Goal: Transaction & Acquisition: Purchase product/service

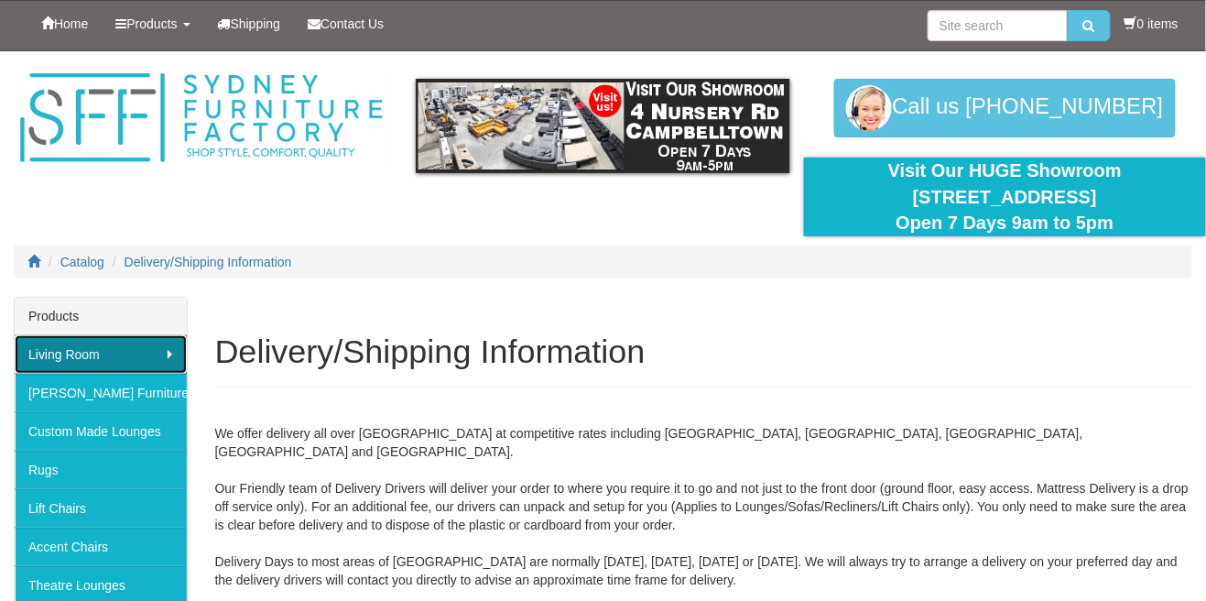
click at [82, 351] on link "Living Room" at bounding box center [101, 354] width 172 height 38
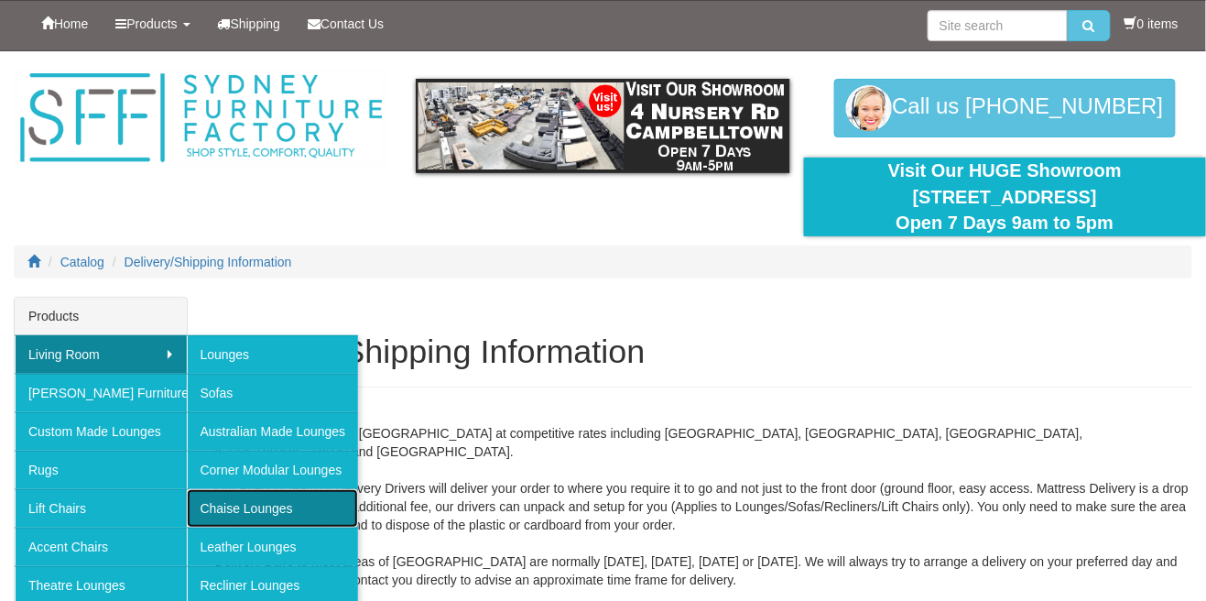
click at [233, 508] on link "Chaise Lounges" at bounding box center [273, 508] width 172 height 38
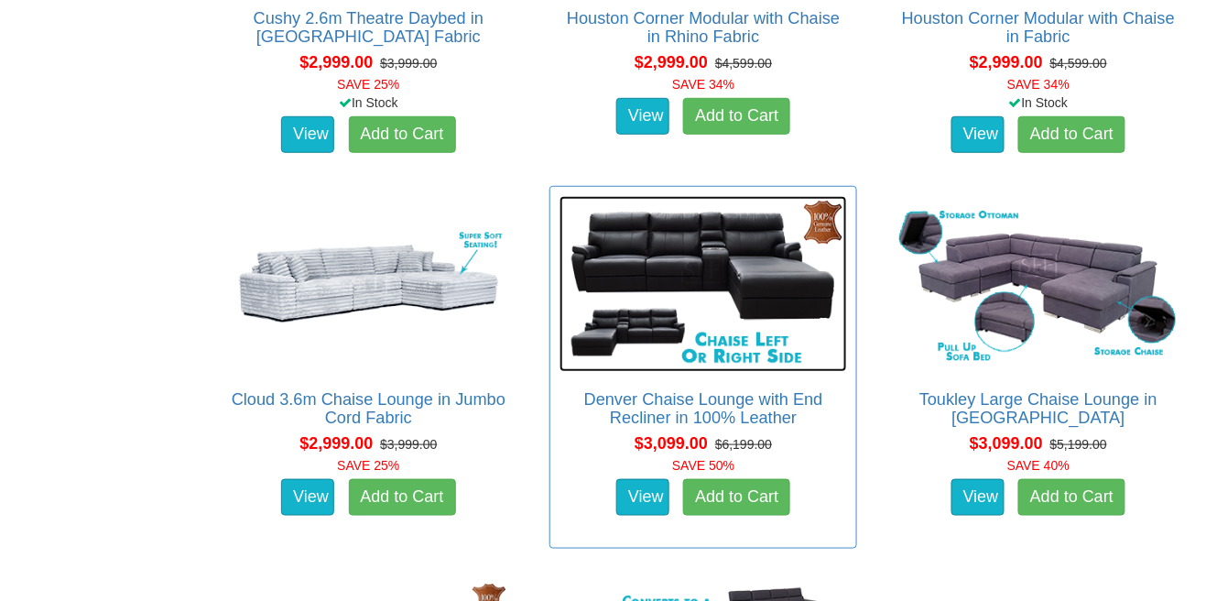
click at [778, 264] on img at bounding box center [704, 284] width 288 height 176
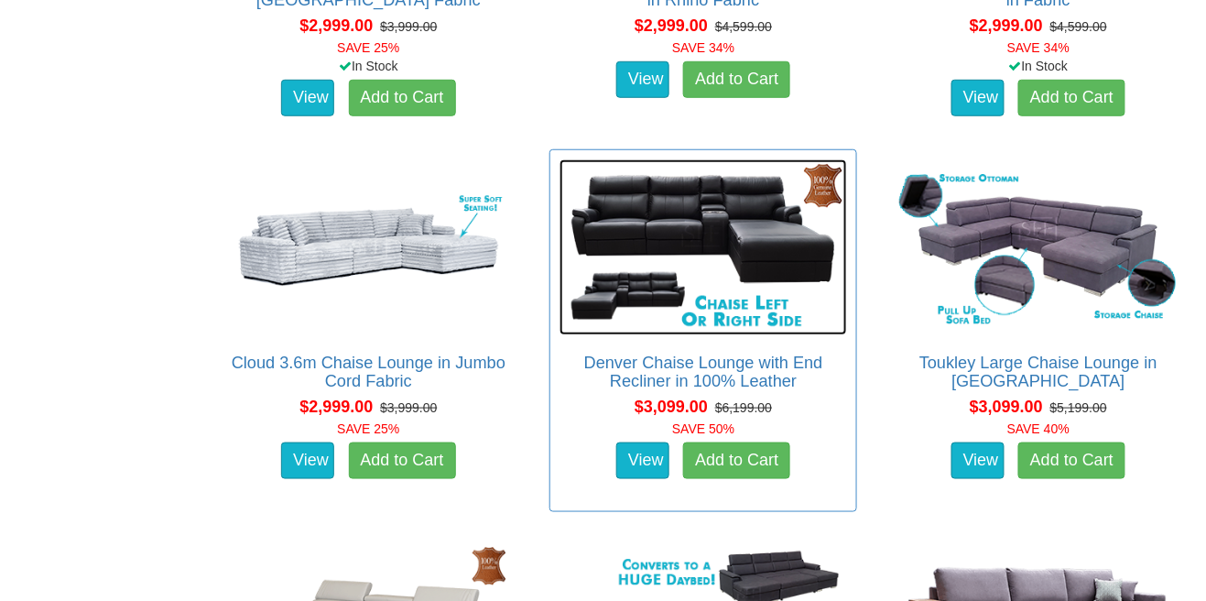
scroll to position [4110, 0]
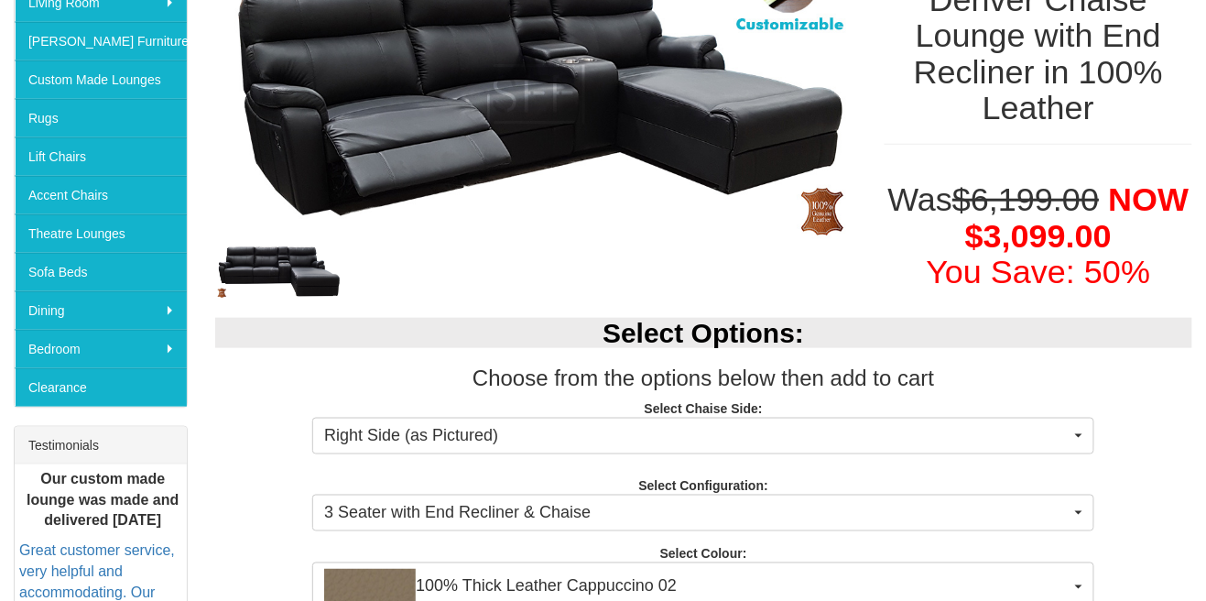
scroll to position [353, 0]
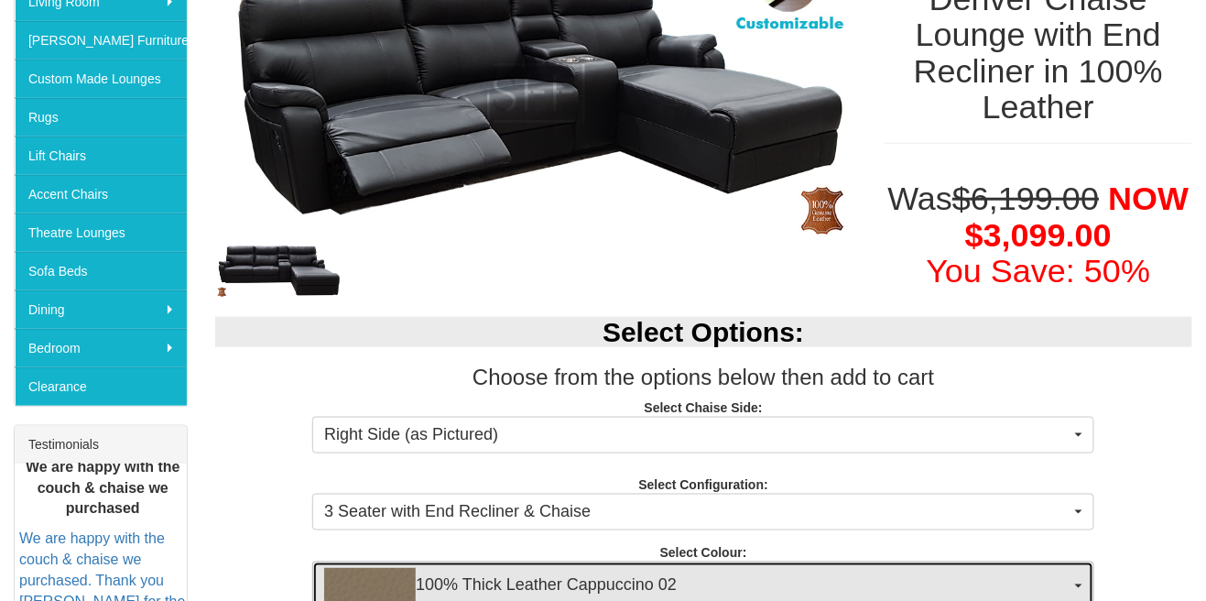
click at [360, 592] on img "button" at bounding box center [370, 586] width 92 height 37
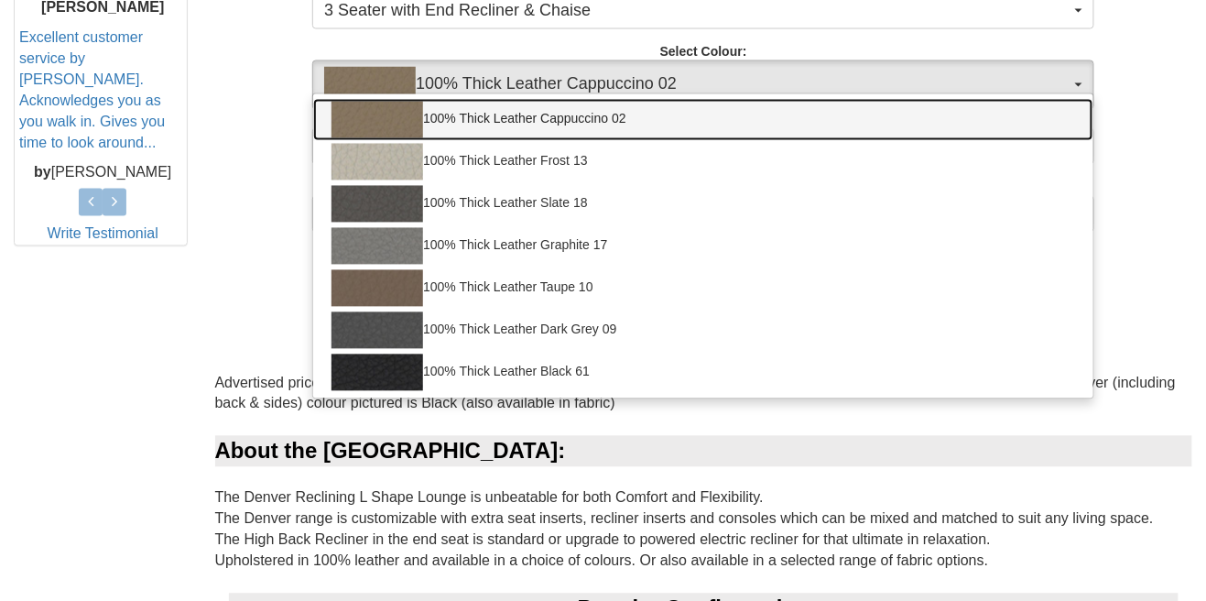
scroll to position [856, 0]
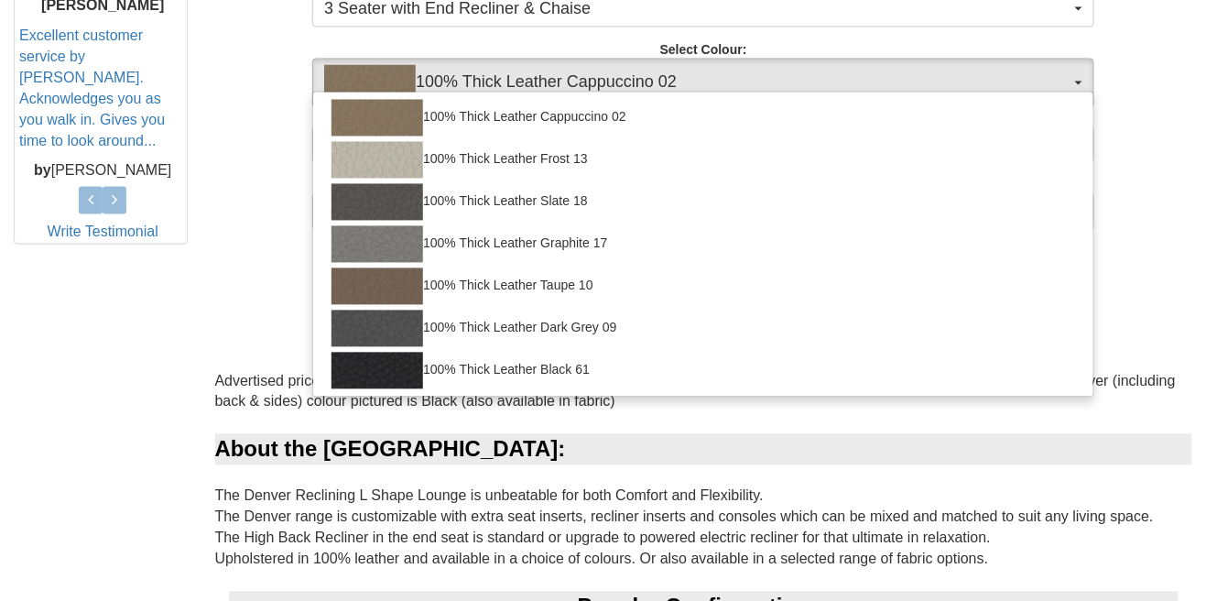
click at [120, 512] on div at bounding box center [603, 300] width 1206 height 601
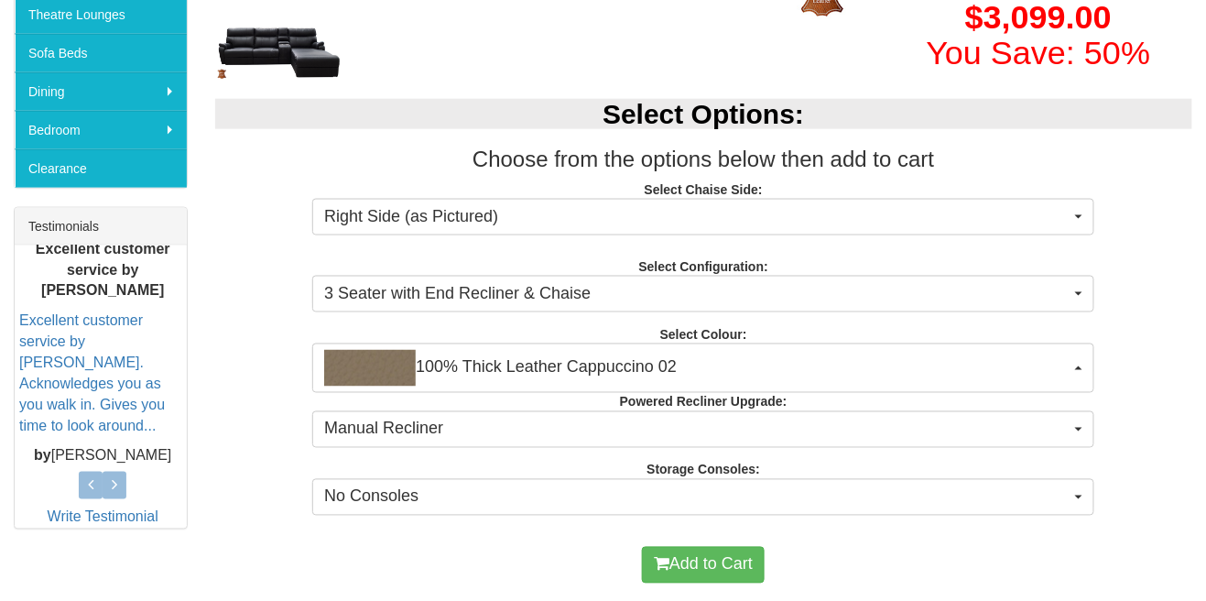
scroll to position [0, 0]
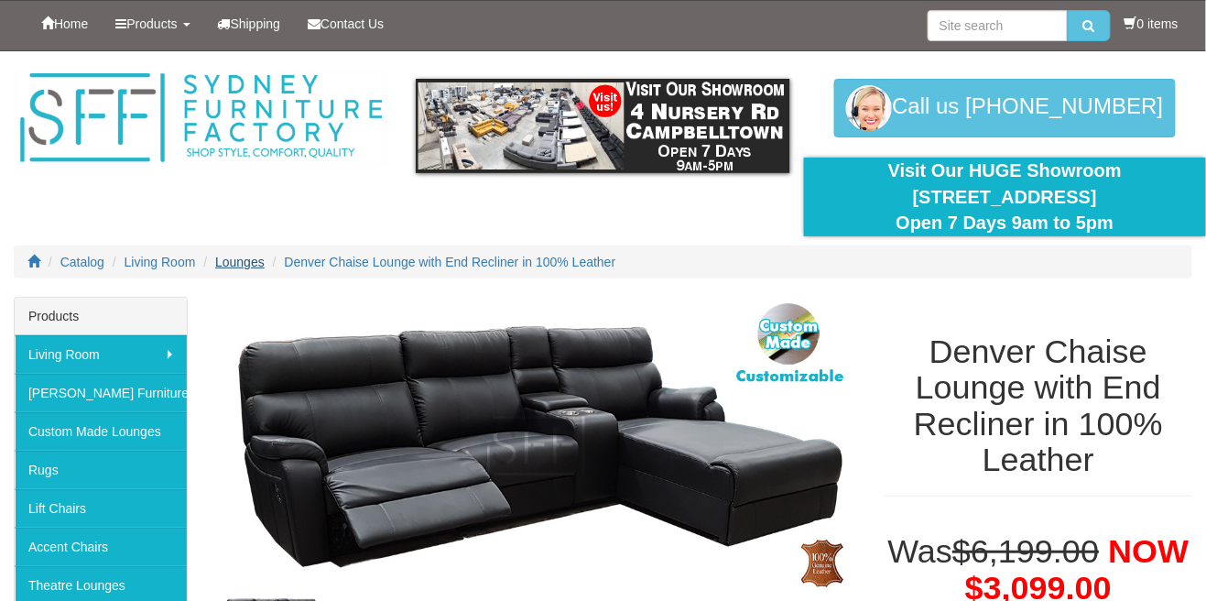
click at [235, 255] on span "Lounges" at bounding box center [239, 262] width 49 height 15
